Goal: Task Accomplishment & Management: Use online tool/utility

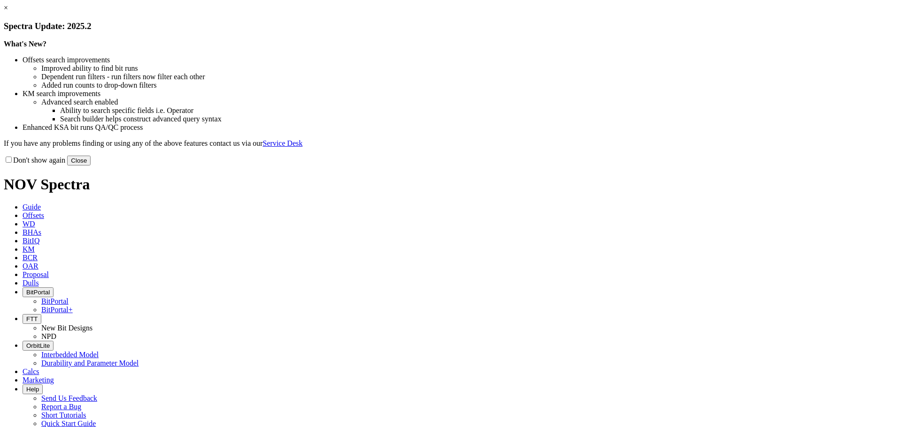
click at [91, 166] on button "Close" at bounding box center [78, 161] width 23 height 10
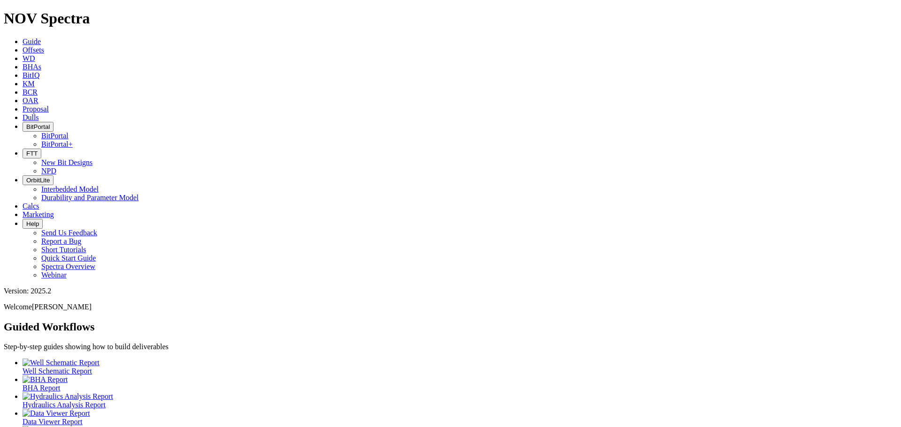
click at [23, 54] on icon at bounding box center [23, 58] width 0 height 8
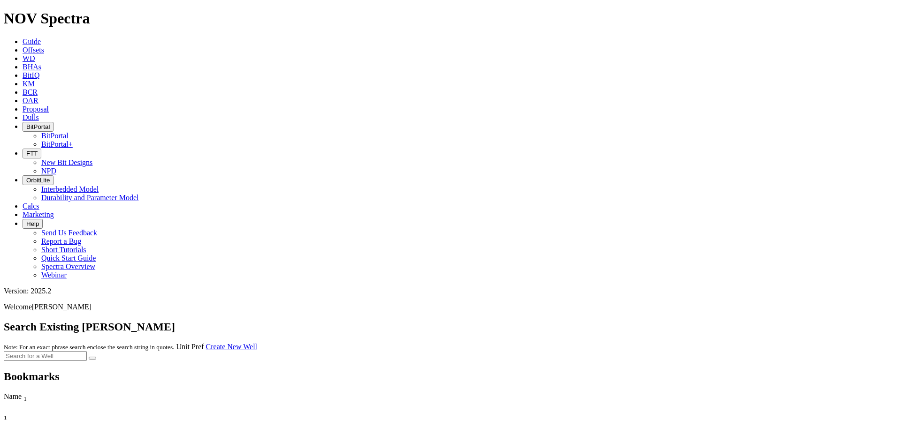
click at [87, 351] on input "text" at bounding box center [45, 356] width 83 height 10
type input "4232947126"
click at [92, 358] on icon "submit" at bounding box center [92, 358] width 0 height 0
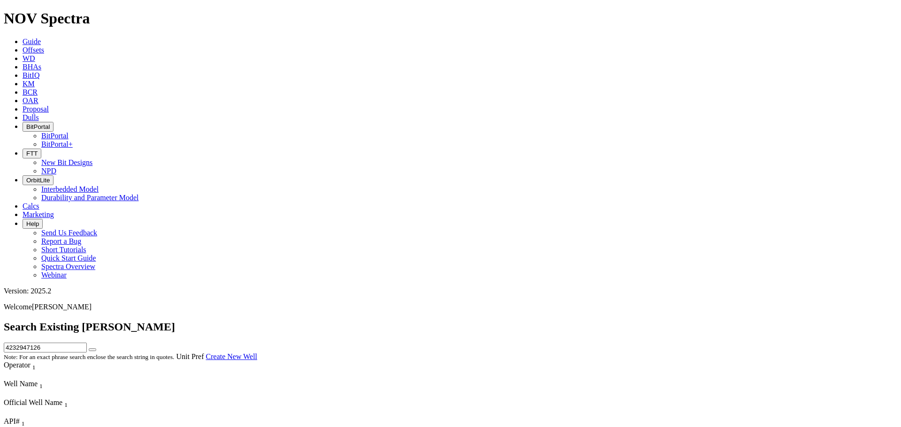
drag, startPoint x: 252, startPoint y: 37, endPoint x: 245, endPoint y: 37, distance: 6.6
click at [245, 321] on div "Search Existing [PERSON_NAME] 4232947126 Note: For an exact phrase search enclo…" at bounding box center [450, 341] width 893 height 40
type input "mask hz unit 1003JH"
click at [89, 349] on button "submit" at bounding box center [93, 350] width 8 height 3
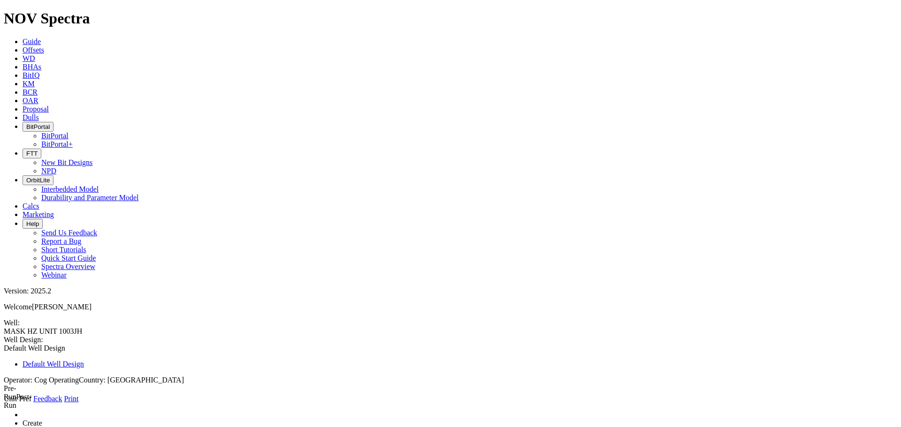
type input "MASK HZ UNIT 1003JH"
type input "42329471260000"
